Goal: Navigation & Orientation: Find specific page/section

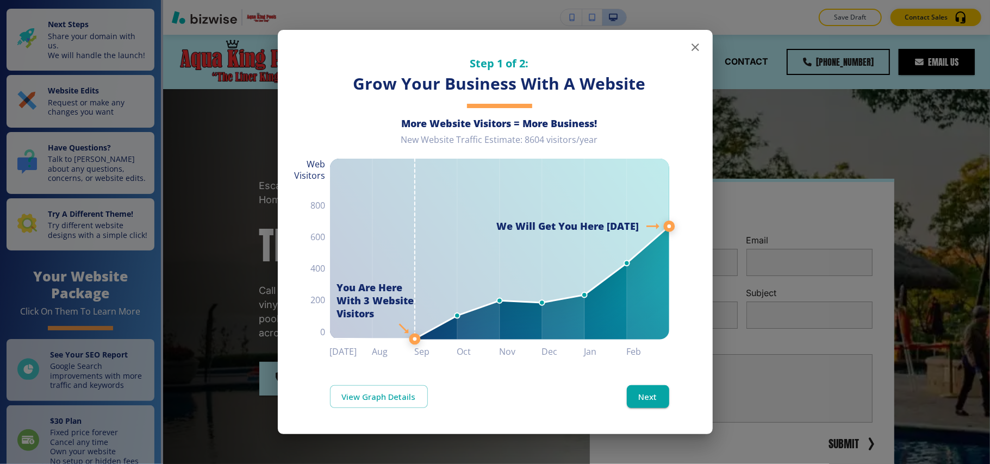
click at [694, 49] on icon "button" at bounding box center [694, 47] width 13 height 13
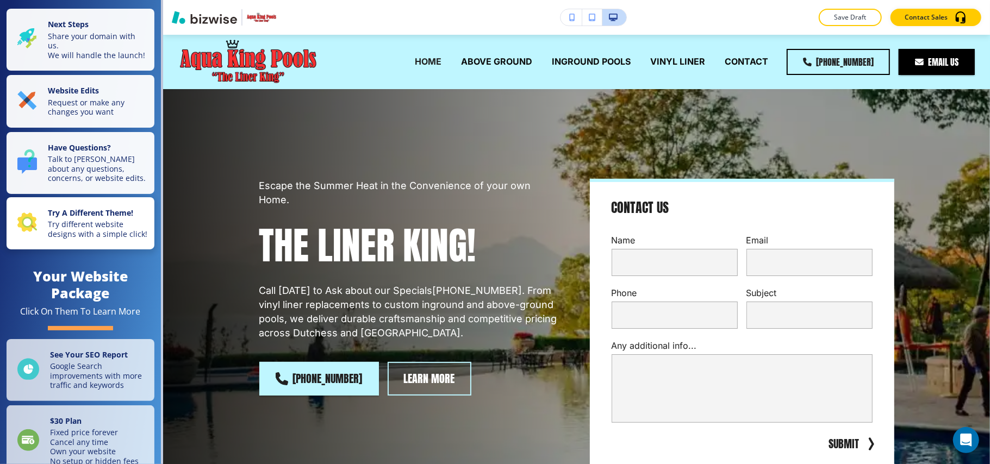
click at [83, 239] on p "Try different website designs with a simple click!" at bounding box center [98, 229] width 100 height 19
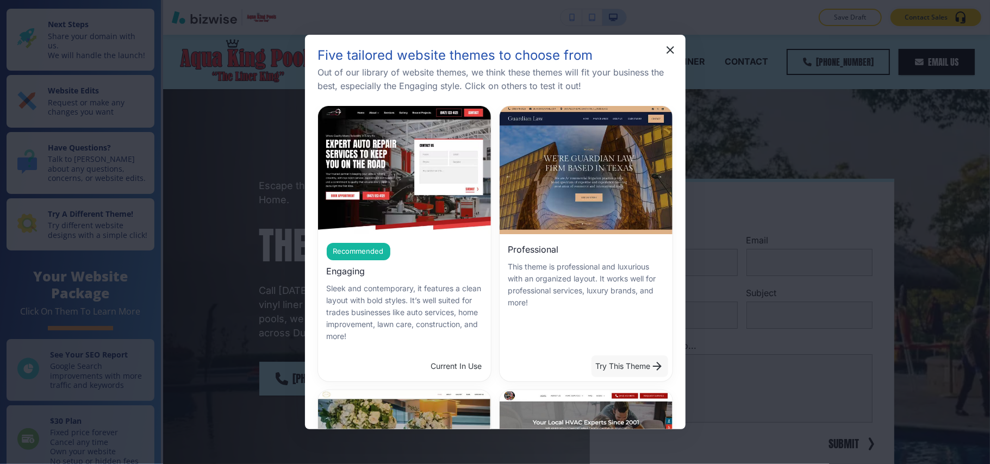
click at [618, 366] on button "Try This Theme" at bounding box center [629, 366] width 77 height 22
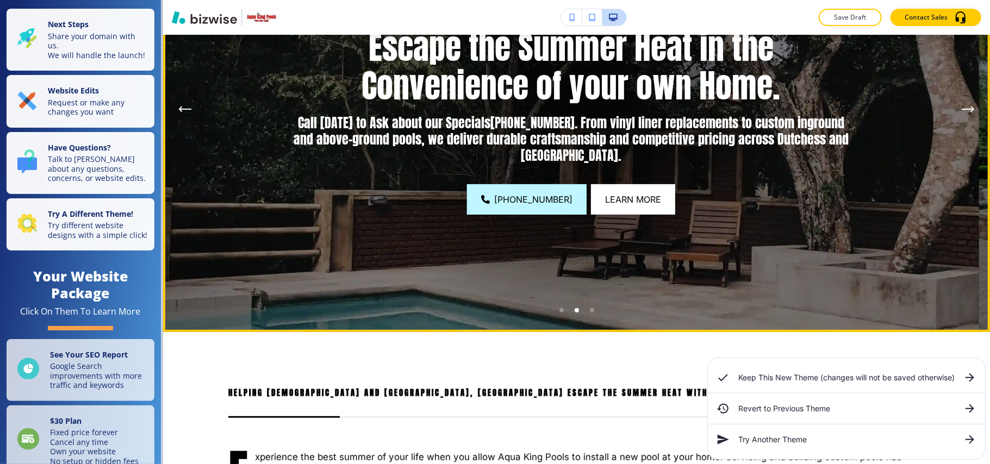
scroll to position [72, 0]
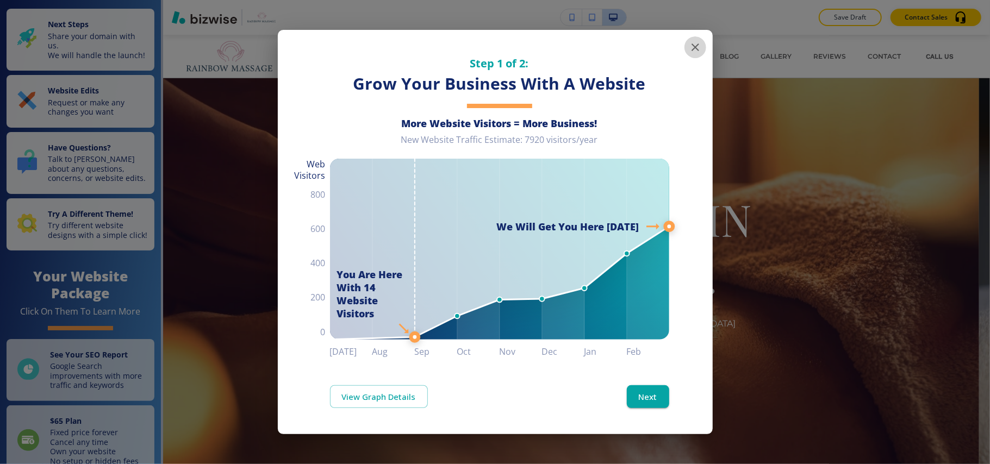
click at [694, 46] on icon "button" at bounding box center [694, 47] width 13 height 13
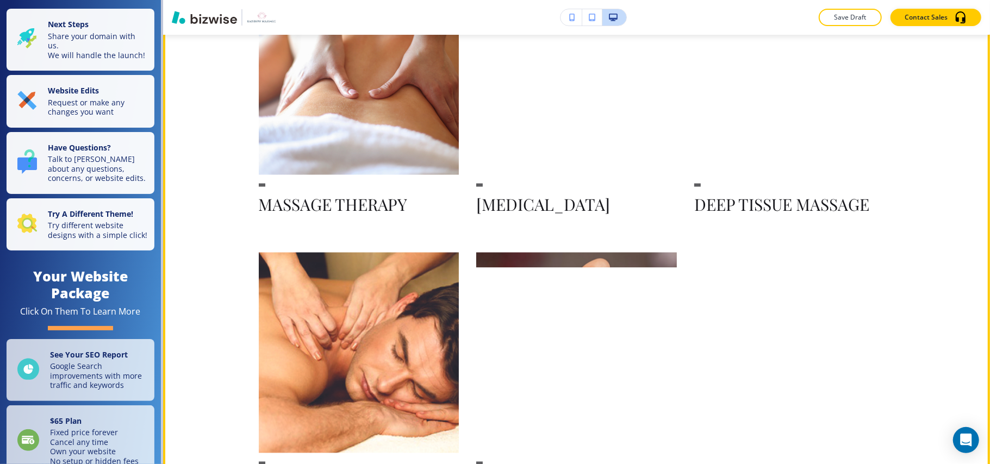
scroll to position [1376, 0]
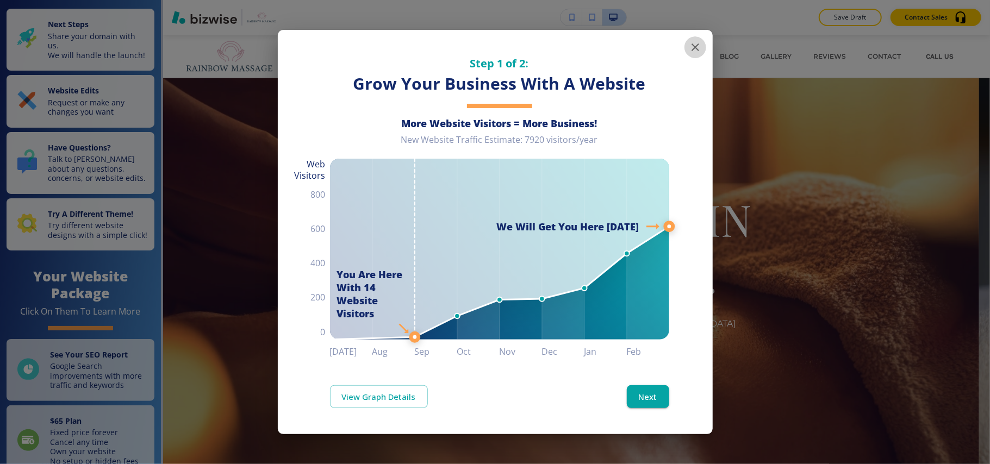
click at [694, 46] on icon "button" at bounding box center [694, 47] width 13 height 13
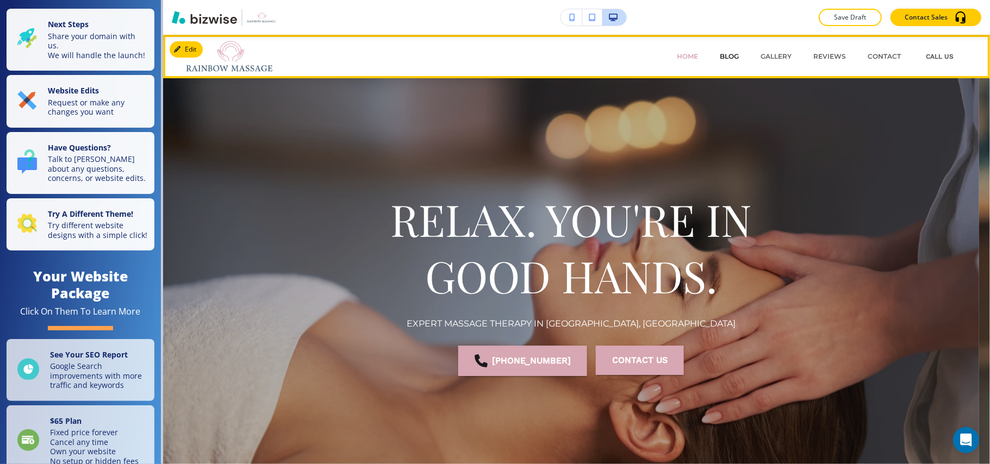
click at [719, 53] on p "BLOG" at bounding box center [728, 57] width 19 height 10
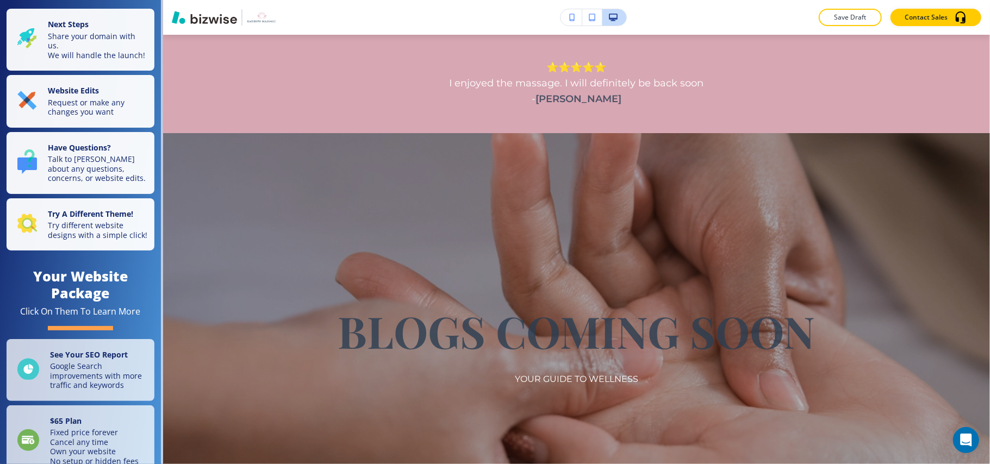
scroll to position [451, 0]
